Goal: Information Seeking & Learning: Find specific fact

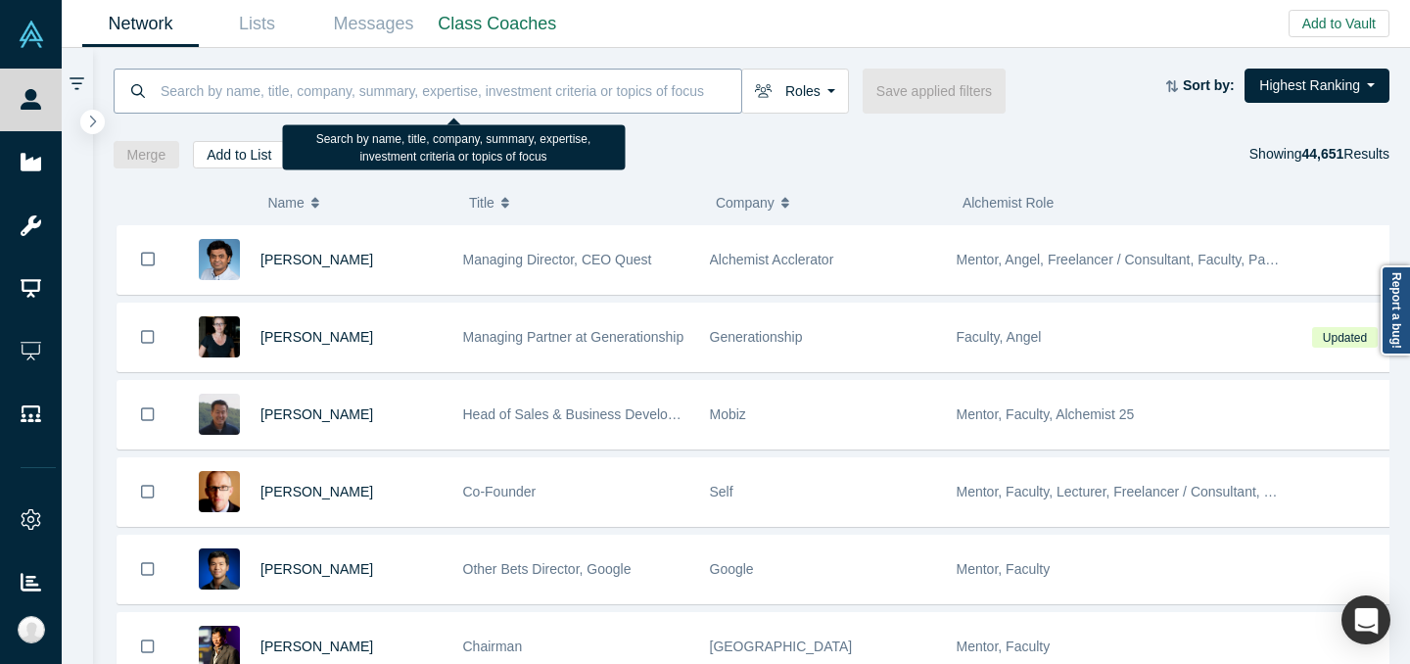
click at [315, 93] on input at bounding box center [450, 91] width 583 height 46
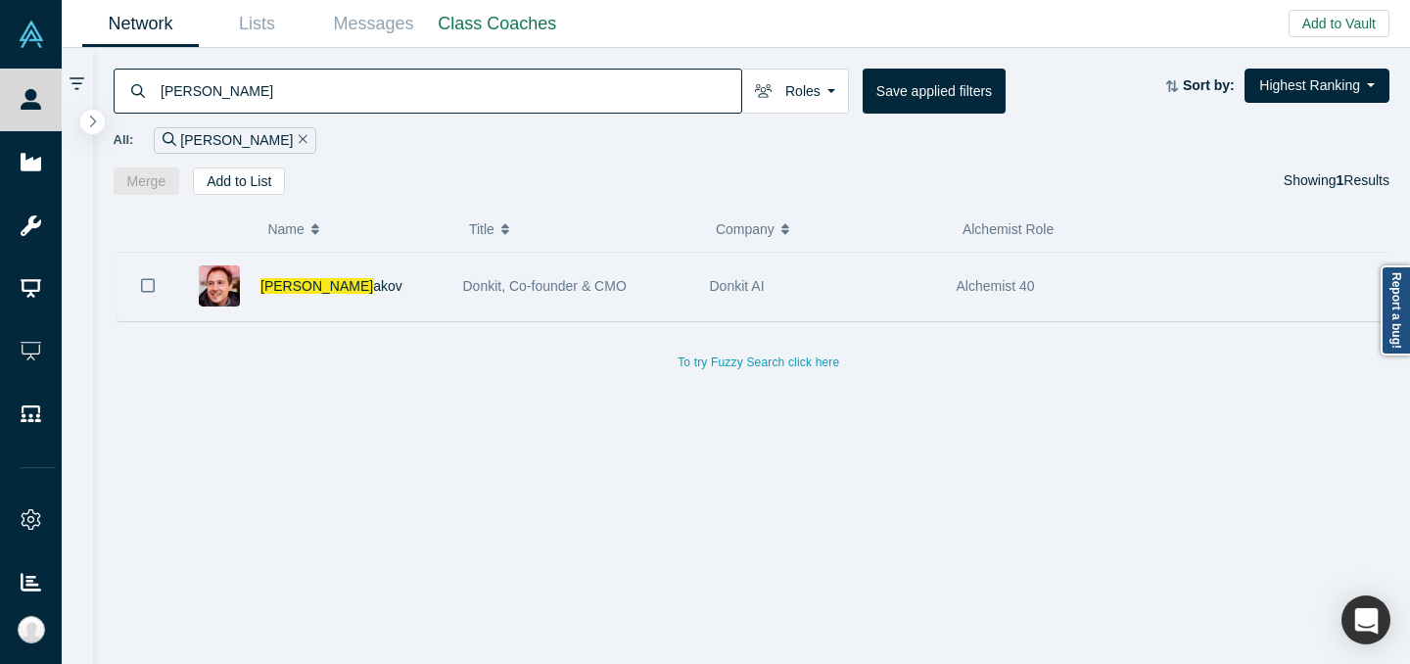
type input "[PERSON_NAME]"
click at [402, 291] on div "[PERSON_NAME] akov" at bounding box center [351, 287] width 182 height 68
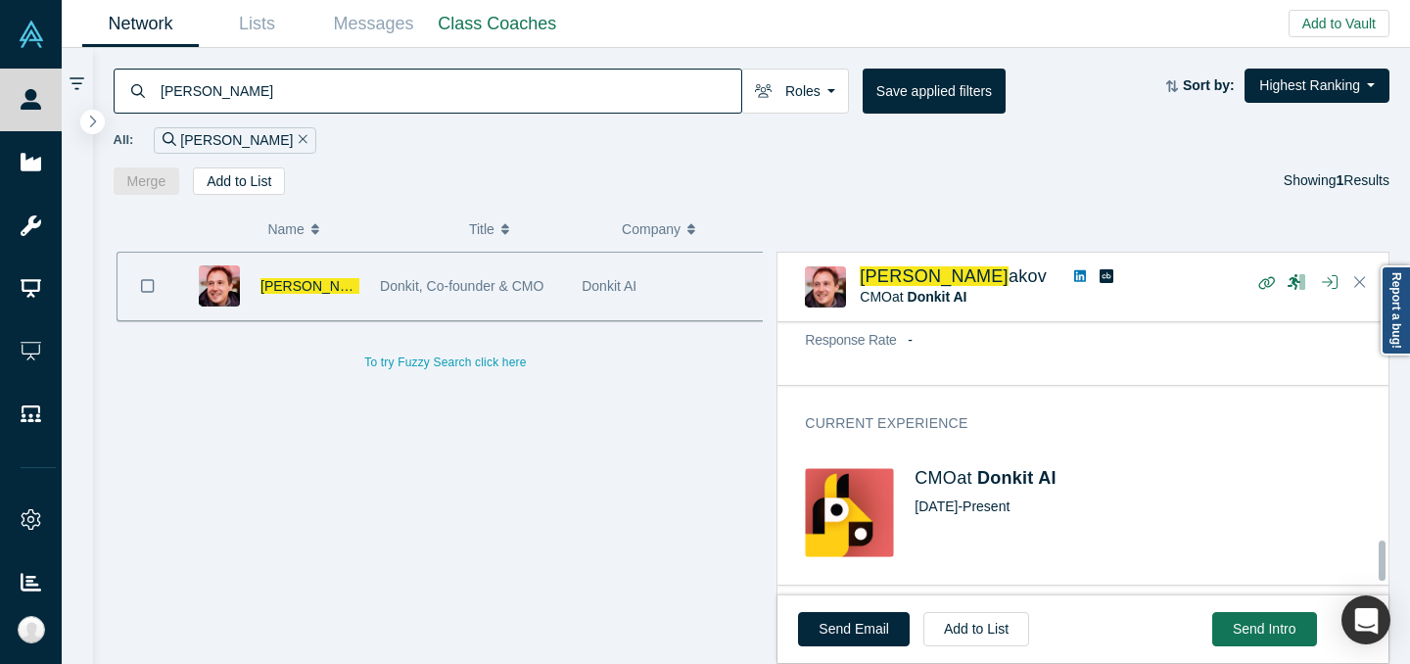
scroll to position [1476, 0]
click at [1018, 484] on span "Donkit AI" at bounding box center [1016, 474] width 79 height 20
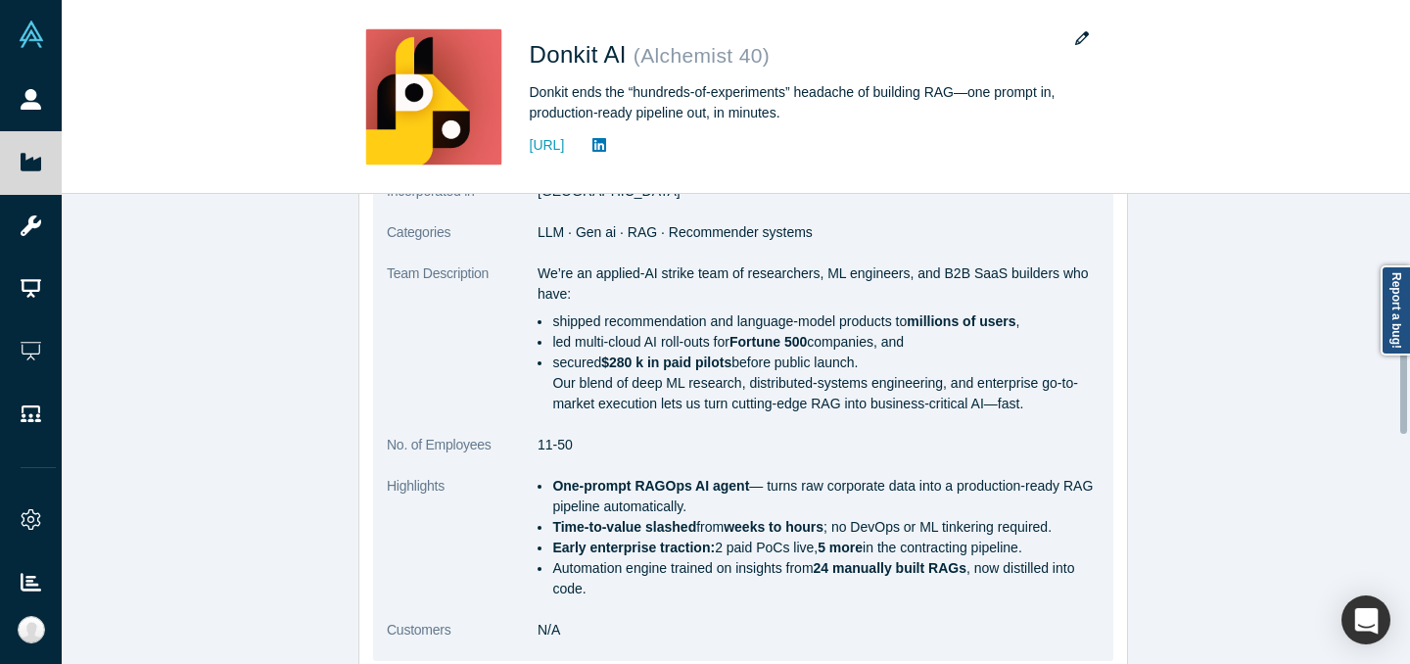
scroll to position [546, 0]
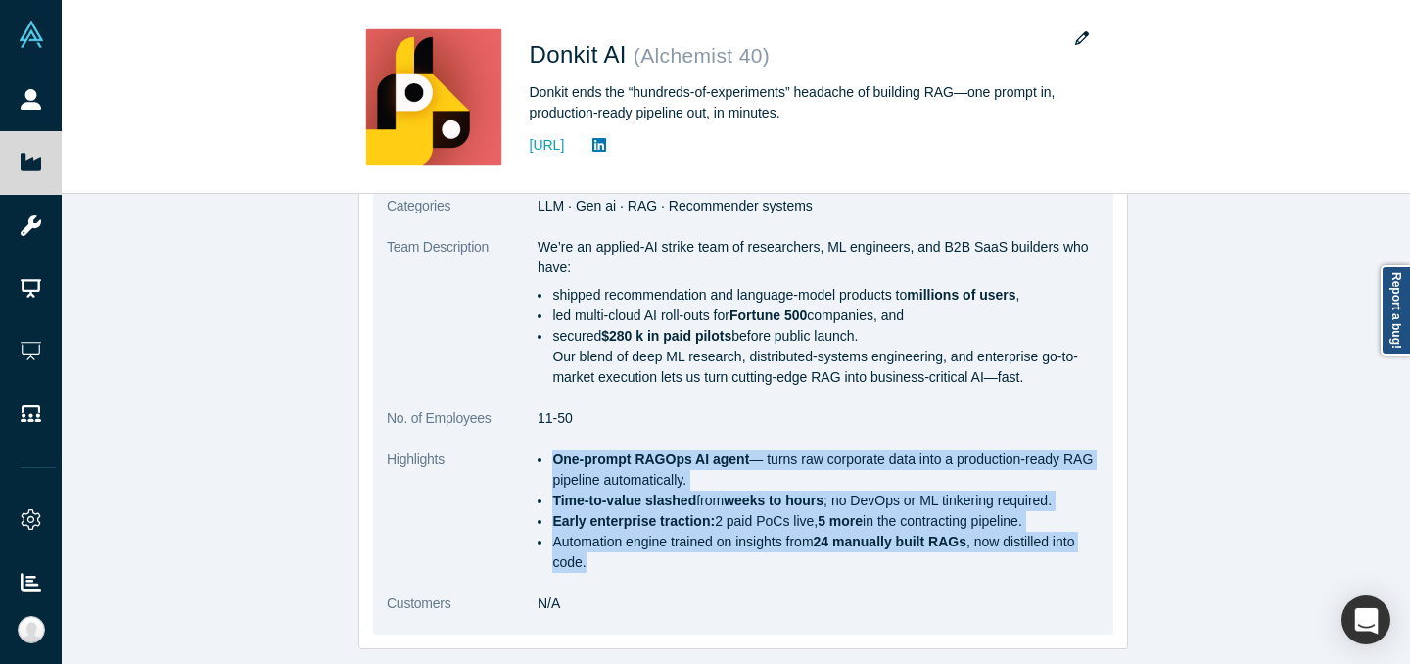
drag, startPoint x: 544, startPoint y: 452, endPoint x: 1080, endPoint y: 562, distance: 546.7
click at [1080, 562] on ul "One-prompt RAGOps AI agent — turns raw corporate data into a production-ready R…" at bounding box center [819, 510] width 562 height 123
copy ul "One-prompt RAGOps AI agent — turns raw corporate data into a production-ready R…"
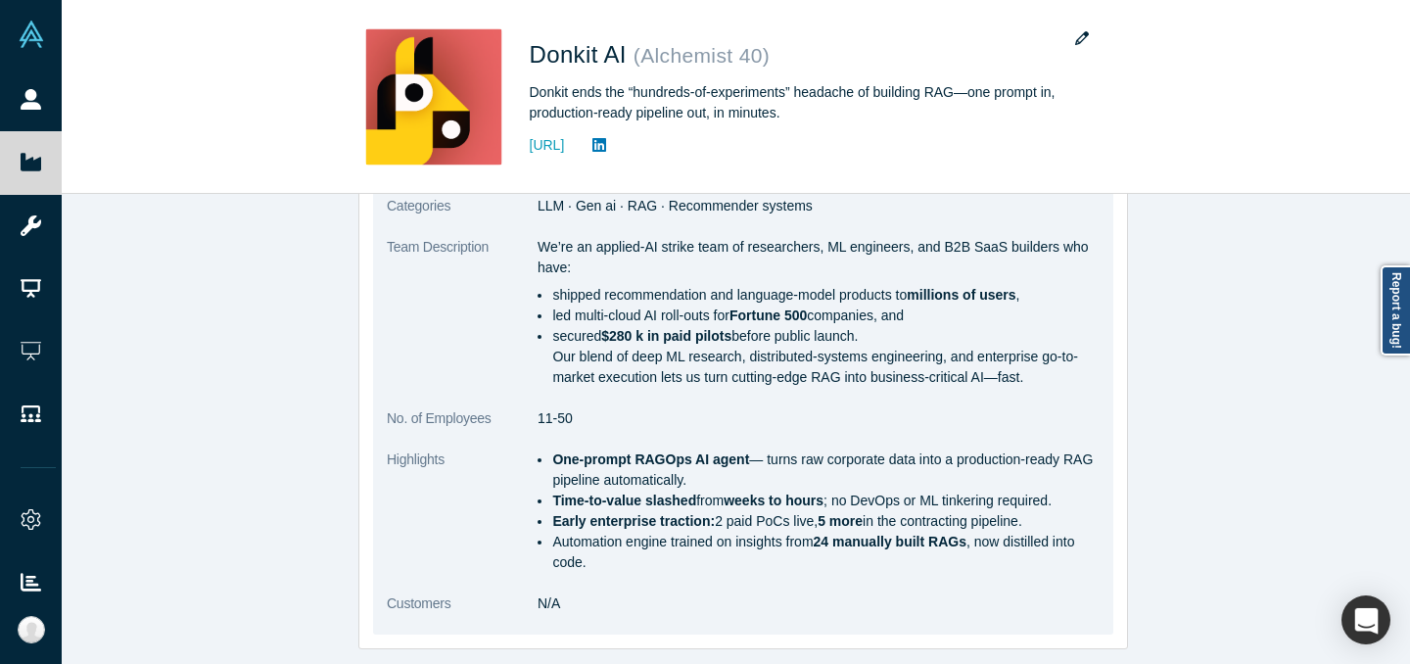
click at [1080, 435] on dl "Public Link [URL][DOMAIN_NAME] Note: Public links can be accessed without Vault…" at bounding box center [743, 265] width 713 height 737
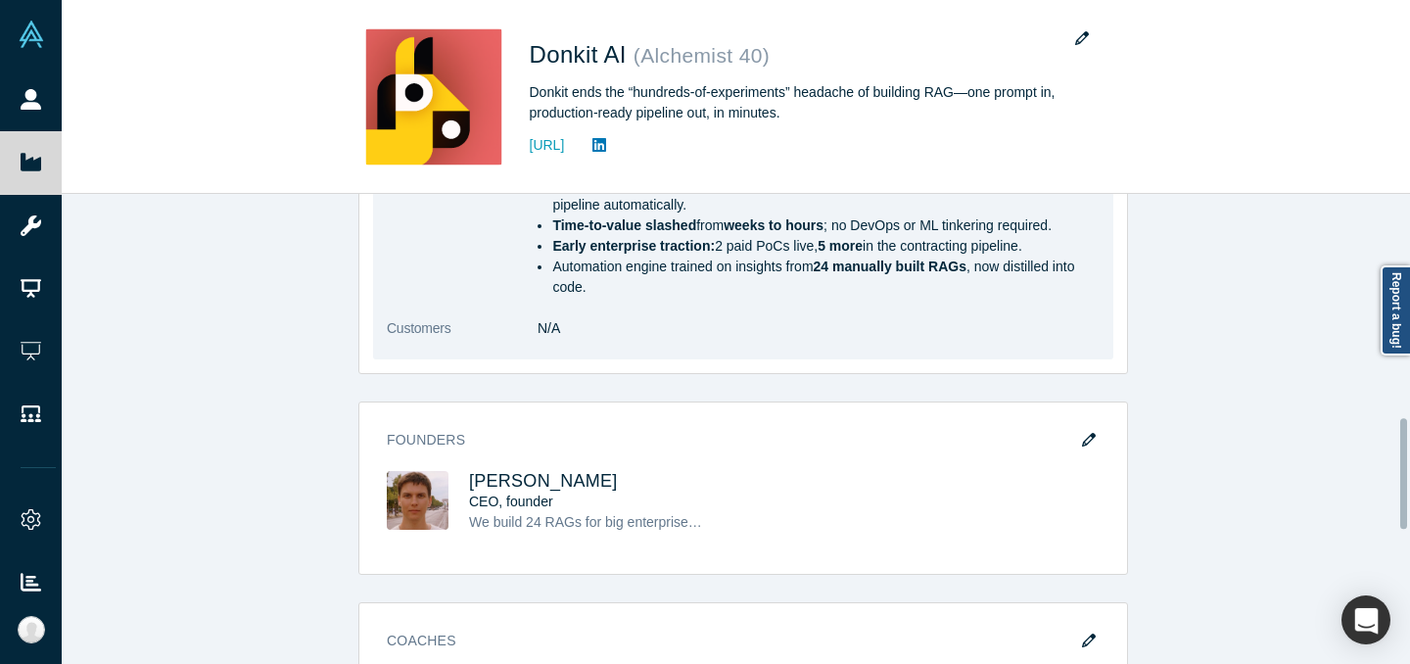
scroll to position [952, 0]
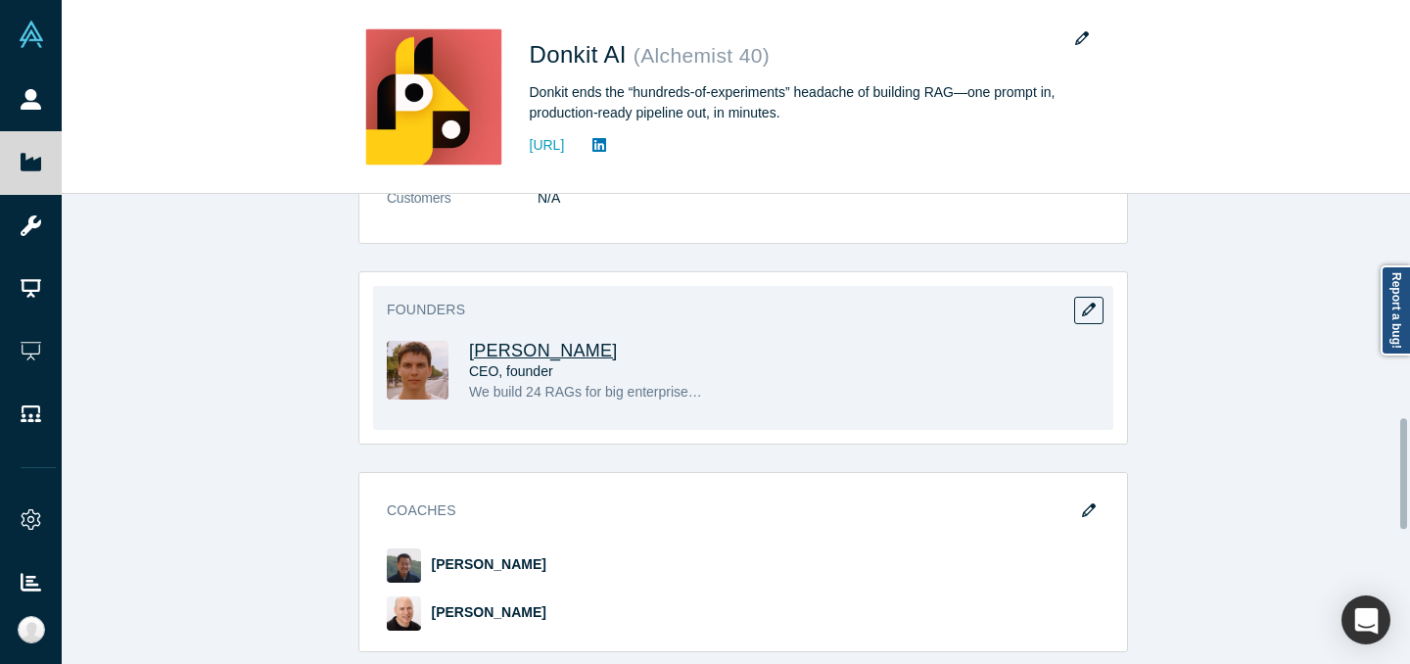
click at [575, 352] on span "[PERSON_NAME]" at bounding box center [543, 351] width 149 height 20
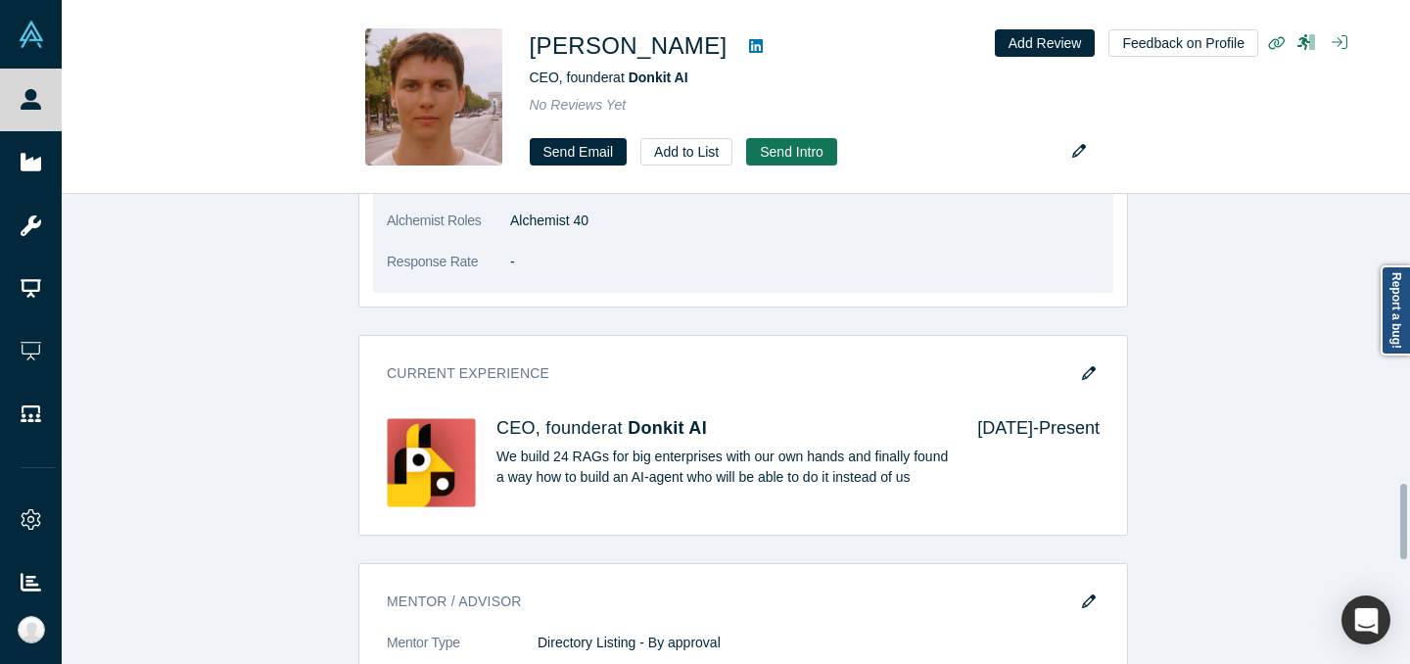
scroll to position [1812, 0]
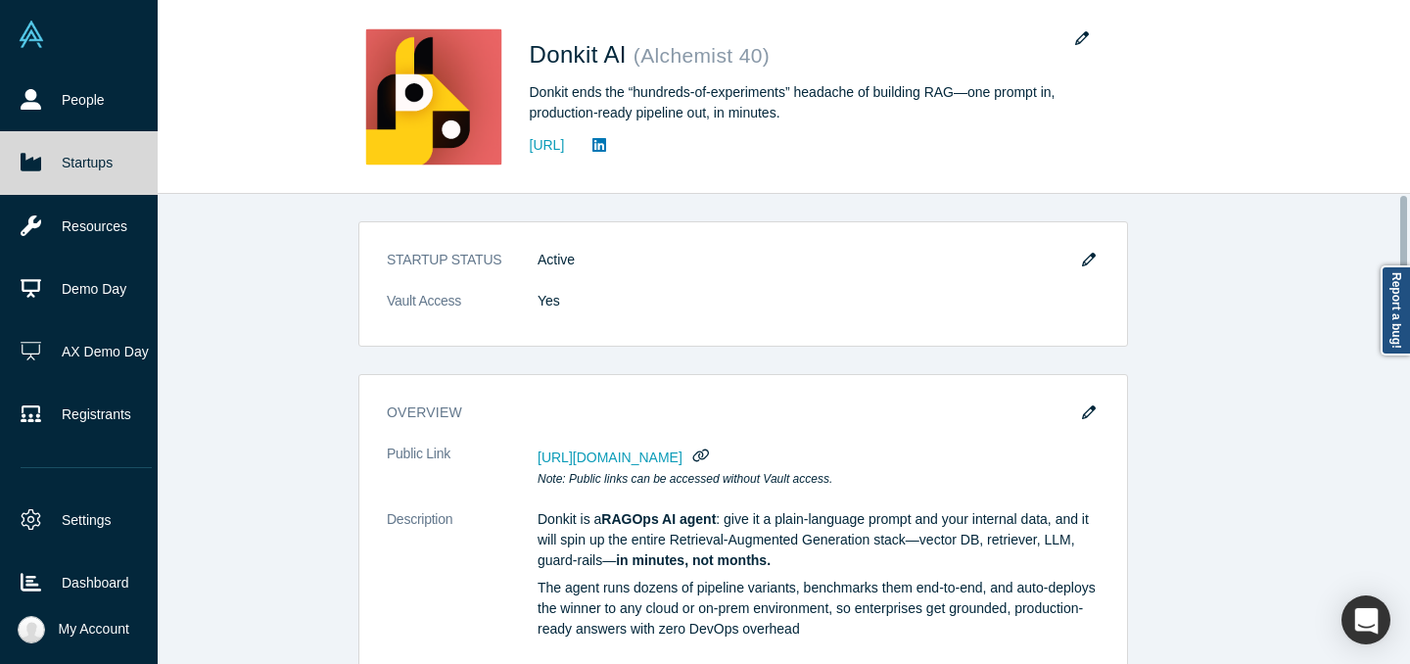
click at [50, 164] on link "Startups" at bounding box center [86, 162] width 172 height 63
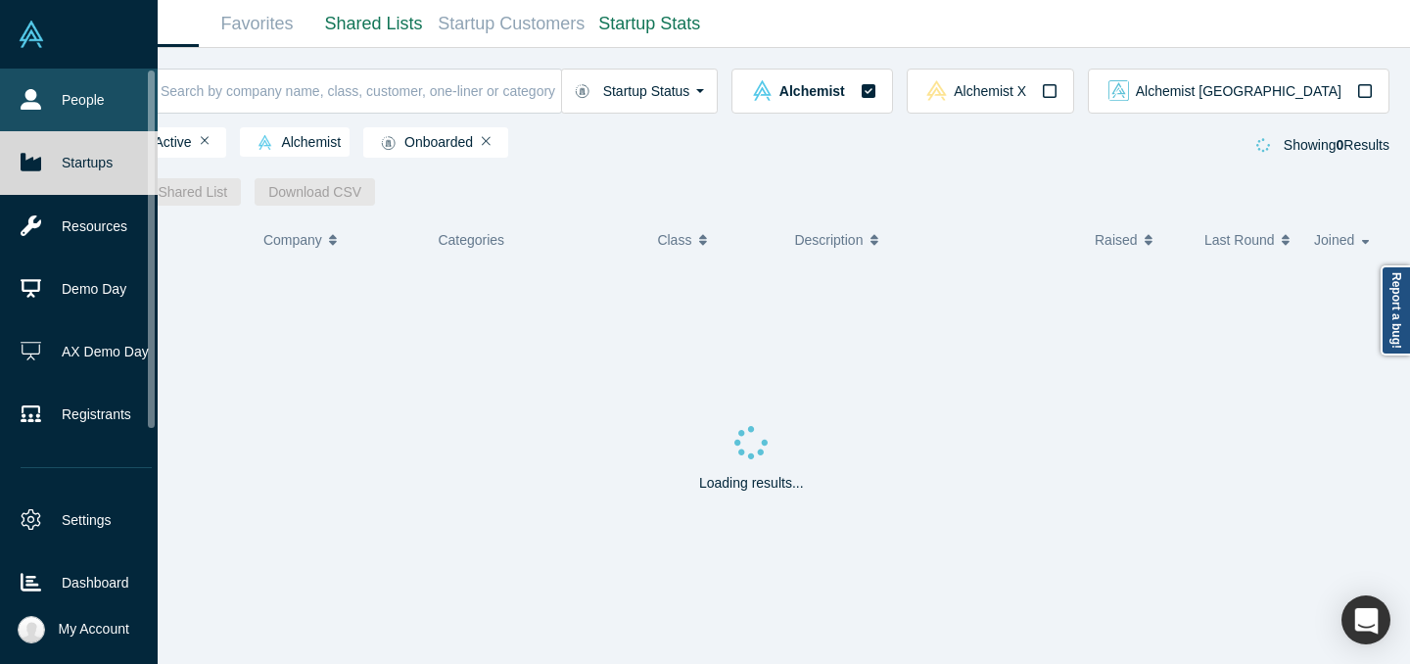
click at [0, 102] on link "People" at bounding box center [86, 100] width 172 height 63
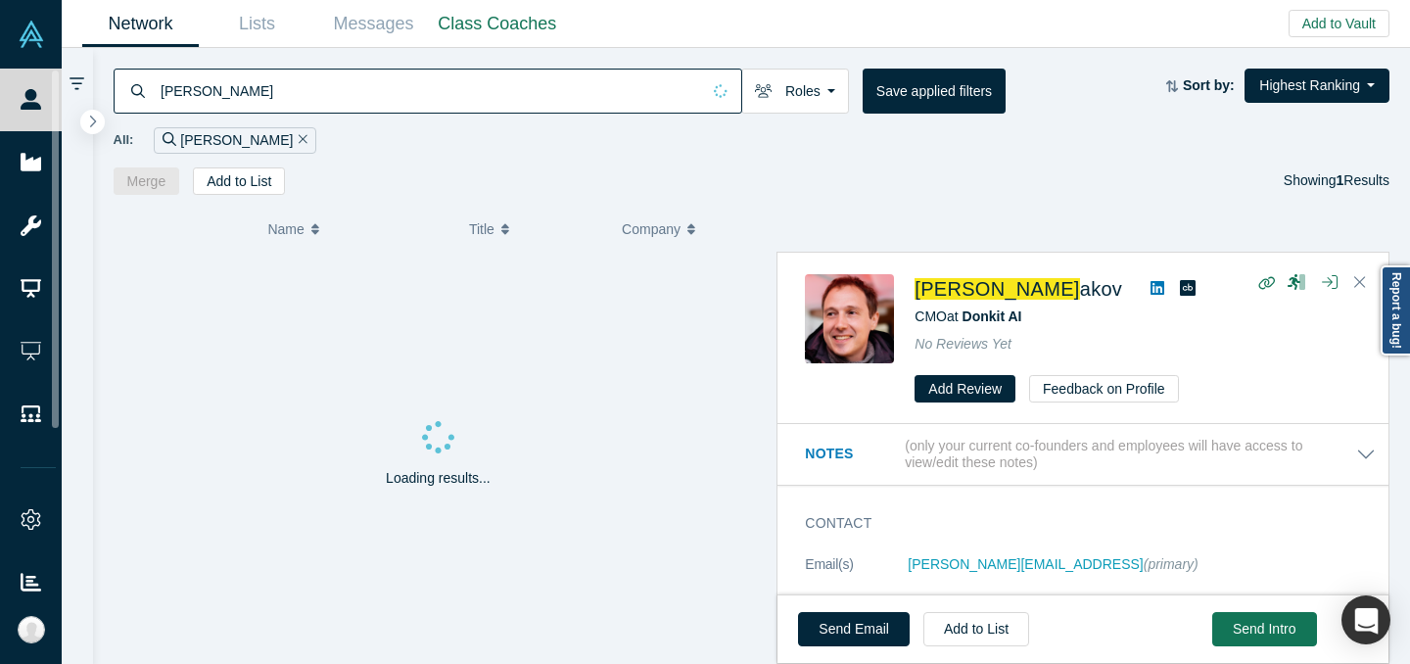
click at [264, 87] on input "[PERSON_NAME]" at bounding box center [429, 91] width 541 height 46
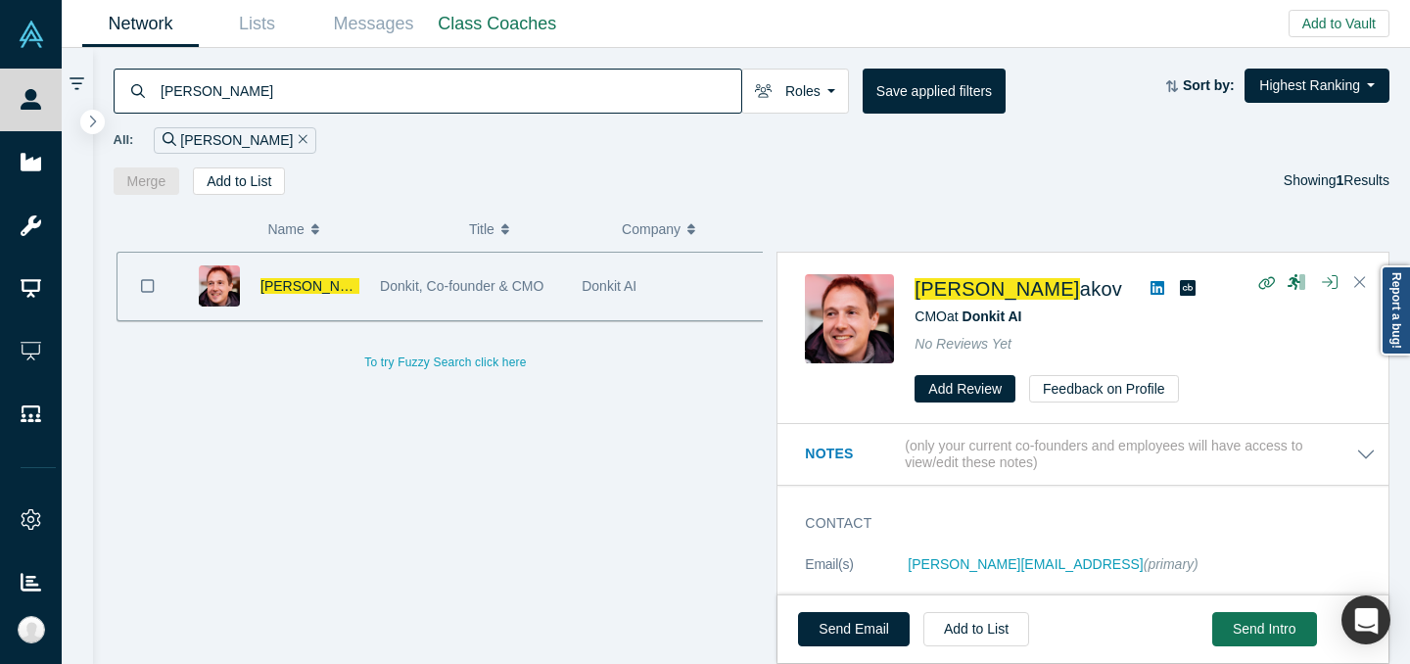
click at [1150, 295] on icon at bounding box center [1157, 288] width 14 height 16
